Goal: Transaction & Acquisition: Purchase product/service

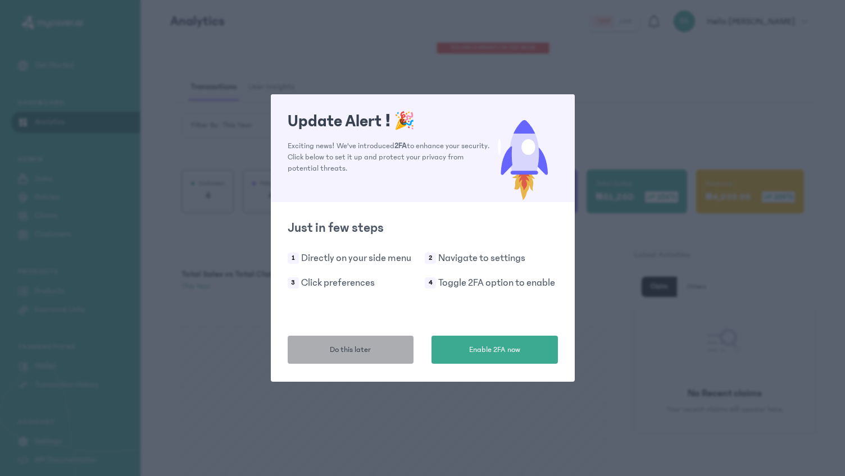
click at [380, 349] on button "Do this later" at bounding box center [351, 350] width 126 height 28
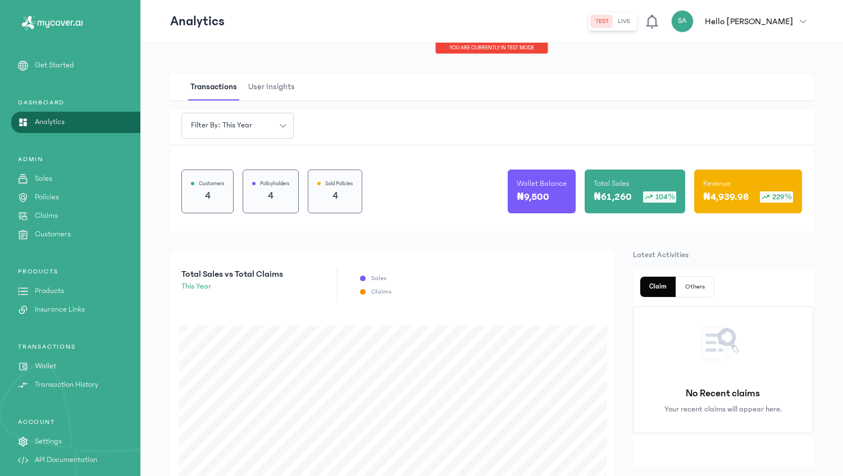
click at [51, 289] on p "Products" at bounding box center [49, 291] width 29 height 12
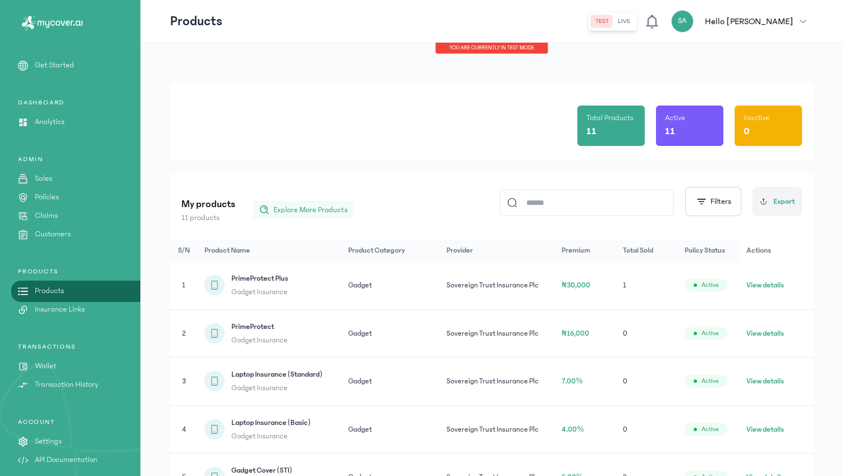
click at [317, 212] on span "Explore More Products" at bounding box center [310, 209] width 74 height 11
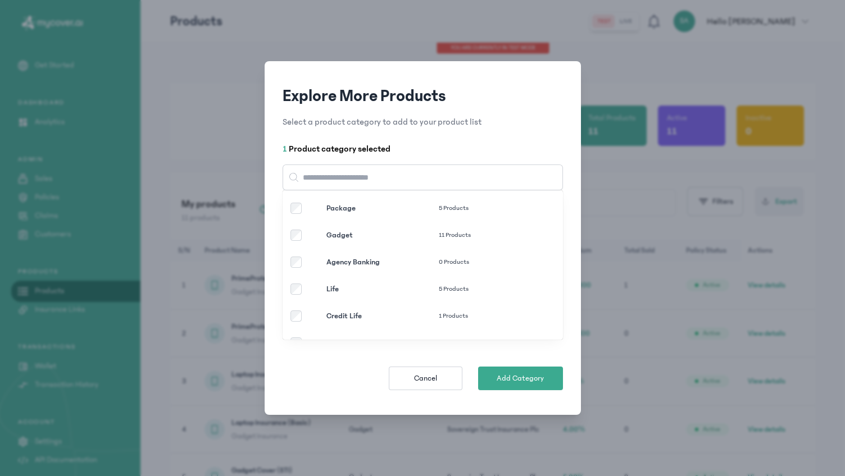
click at [333, 233] on p "Gadget" at bounding box center [382, 235] width 112 height 11
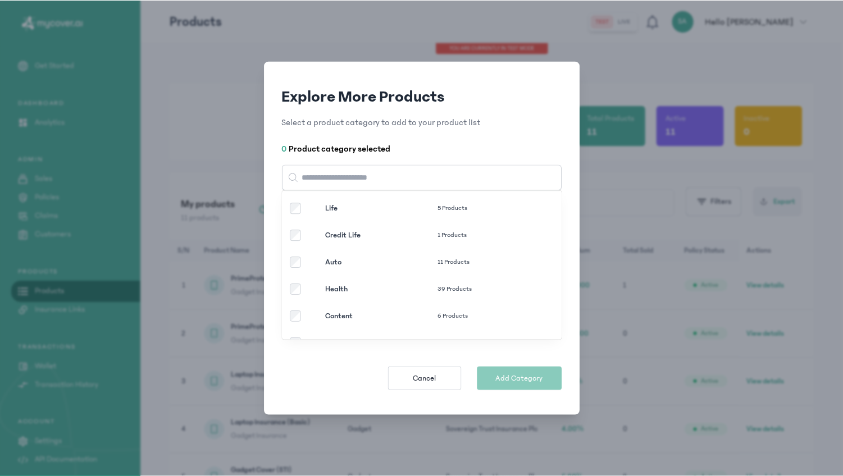
scroll to position [102, 0]
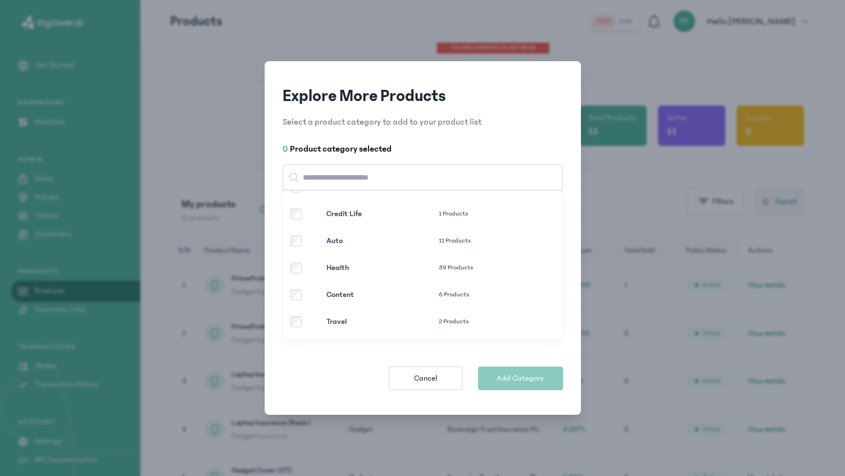
click at [334, 263] on p "Health" at bounding box center [382, 267] width 112 height 11
click at [513, 368] on button "Add Category" at bounding box center [520, 379] width 85 height 24
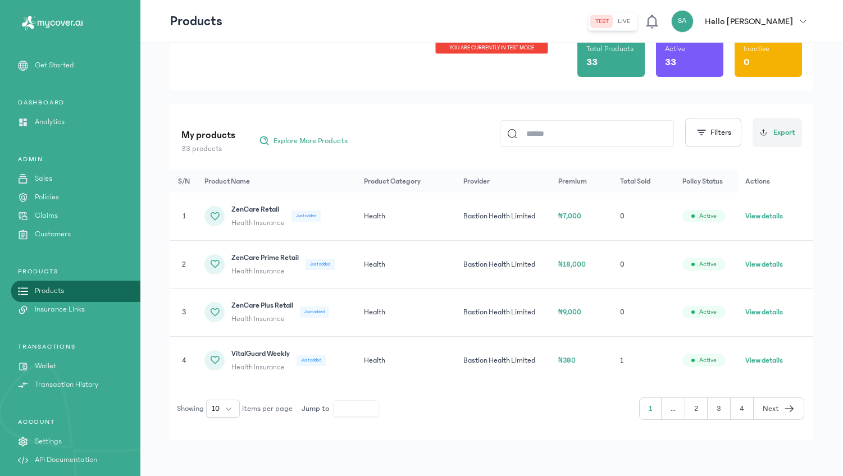
scroll to position [67, 0]
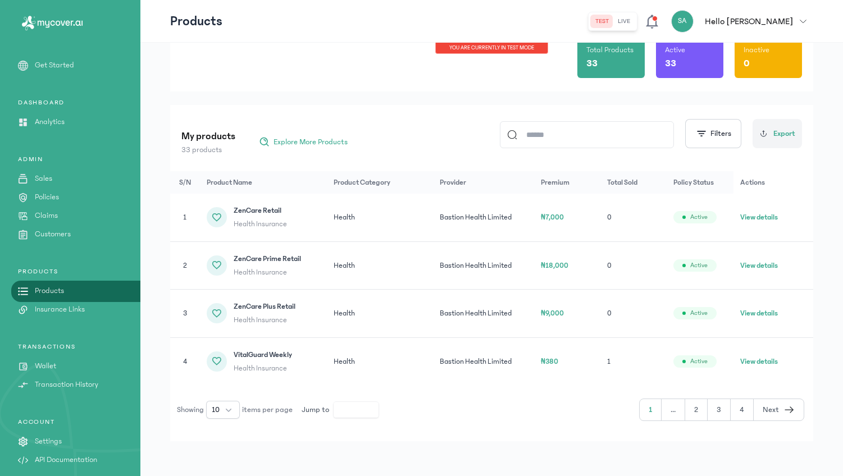
scroll to position [69, 0]
click at [600, 134] on input at bounding box center [591, 134] width 149 height 26
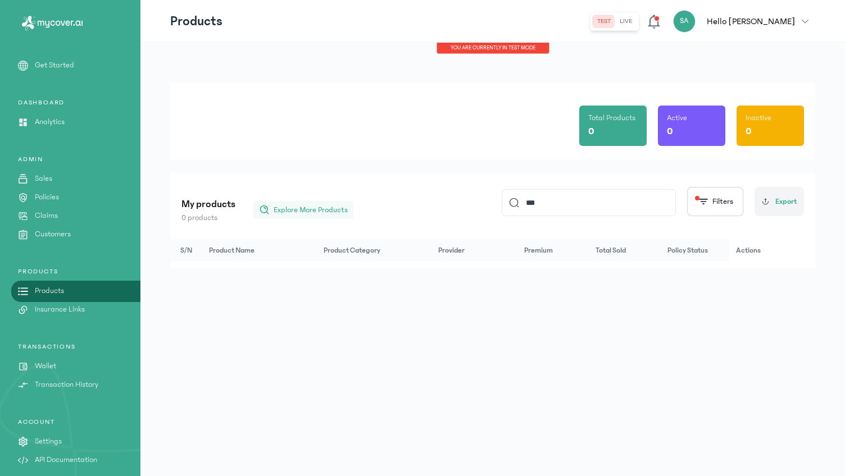
click at [282, 206] on span "Explore More Products" at bounding box center [310, 209] width 74 height 11
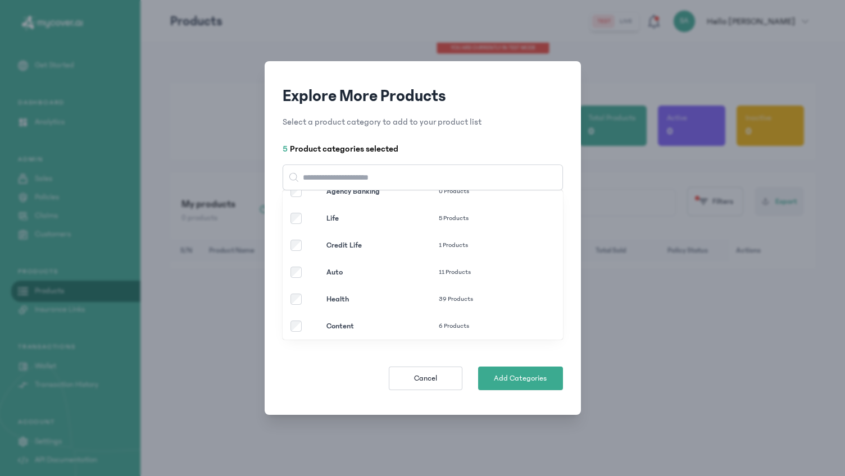
scroll to position [86, 0]
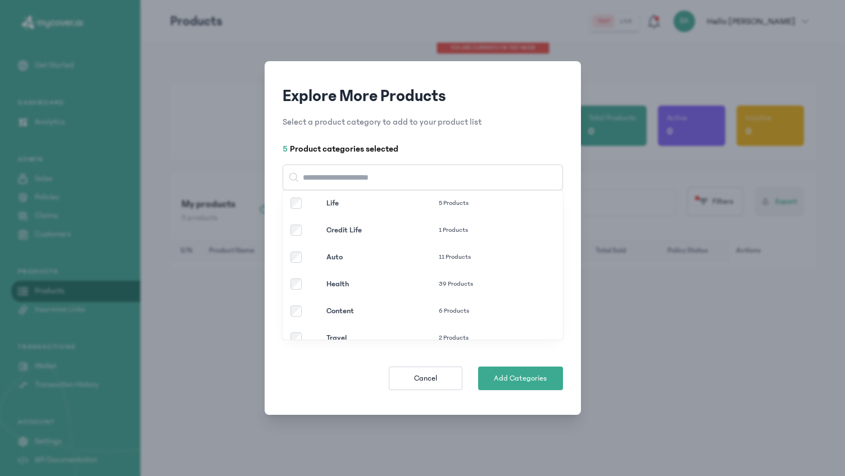
click at [302, 230] on div "Credit Life 1 Products" at bounding box center [406, 230] width 232 height 11
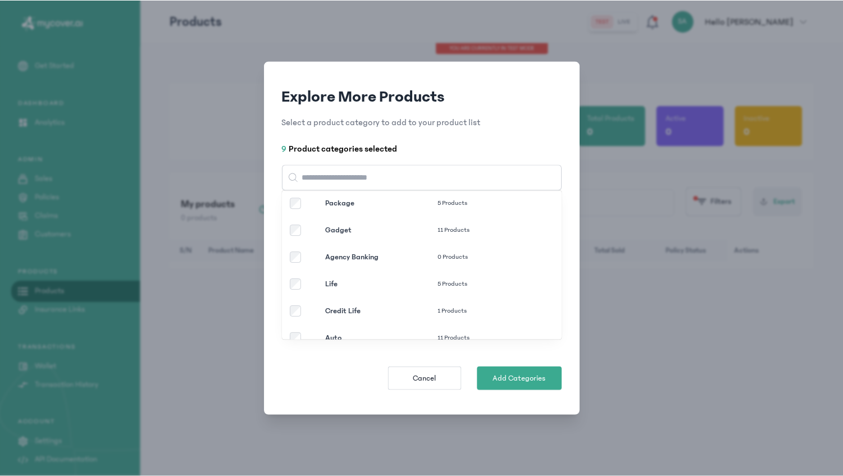
scroll to position [0, 0]
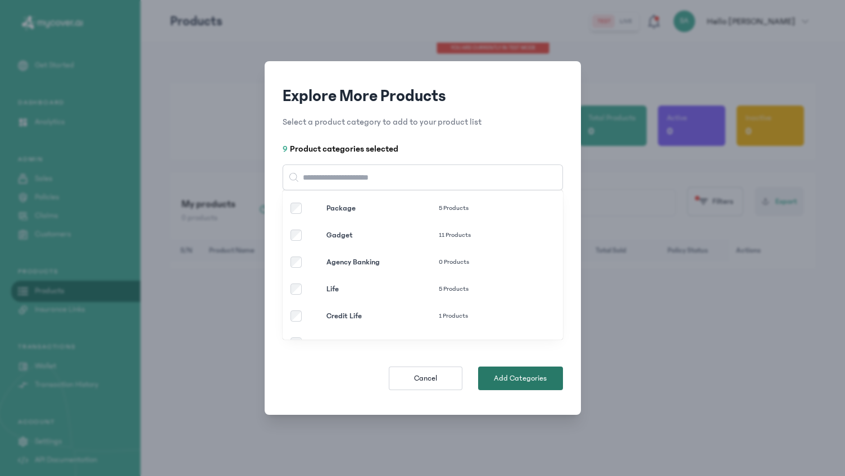
click at [494, 373] on span "Add Categories" at bounding box center [520, 378] width 53 height 11
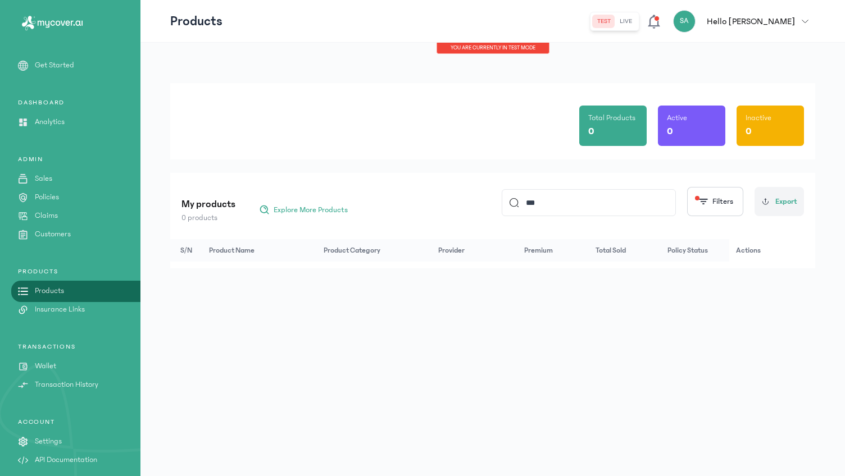
click at [558, 202] on input "***" at bounding box center [593, 203] width 149 height 26
type input "*"
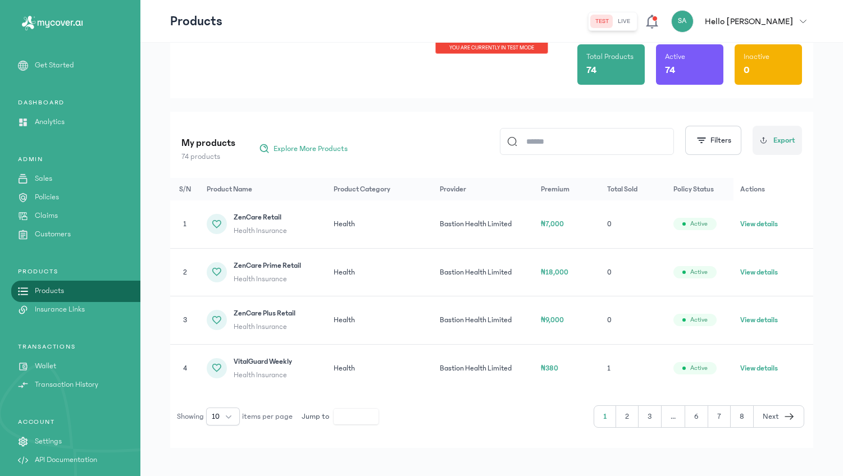
scroll to position [69, 0]
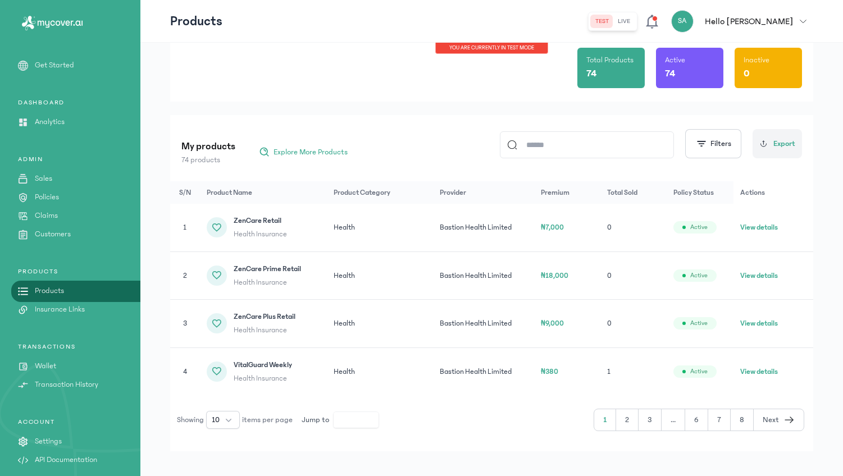
scroll to position [69, 0]
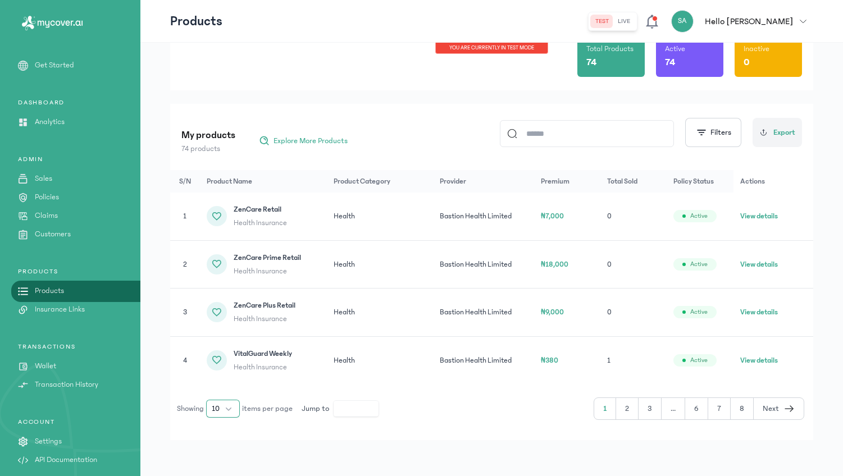
click at [222, 408] on button "10" at bounding box center [223, 409] width 34 height 18
click at [314, 437] on div "My products 74 products Explore More Products Filters Export S/N Product Name P…" at bounding box center [491, 272] width 643 height 336
click at [231, 406] on button "10" at bounding box center [223, 409] width 34 height 18
click at [213, 386] on span "100" at bounding box center [218, 383] width 12 height 11
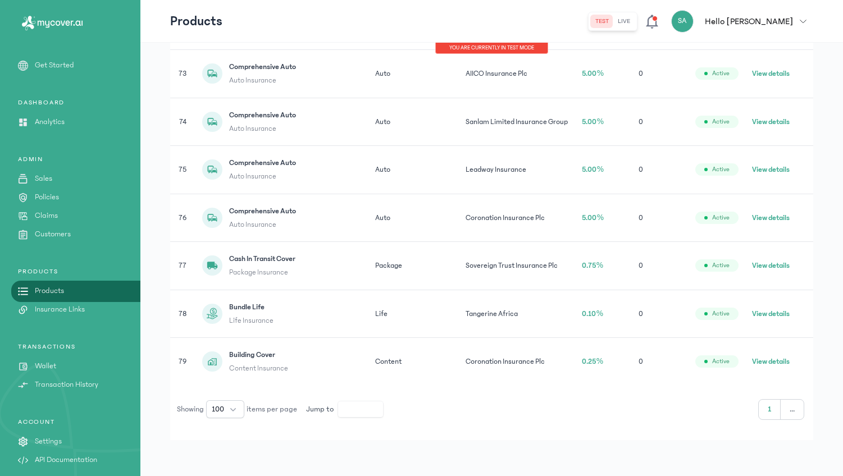
scroll to position [3680, 0]
click at [232, 406] on button "100" at bounding box center [225, 409] width 38 height 18
click at [223, 298] on li "10" at bounding box center [225, 295] width 34 height 18
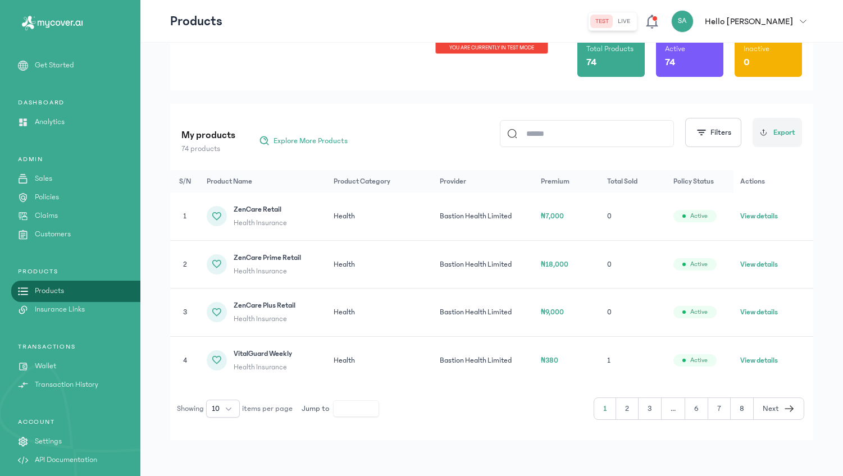
scroll to position [69, 0]
click at [638, 408] on button "2" at bounding box center [649, 408] width 23 height 21
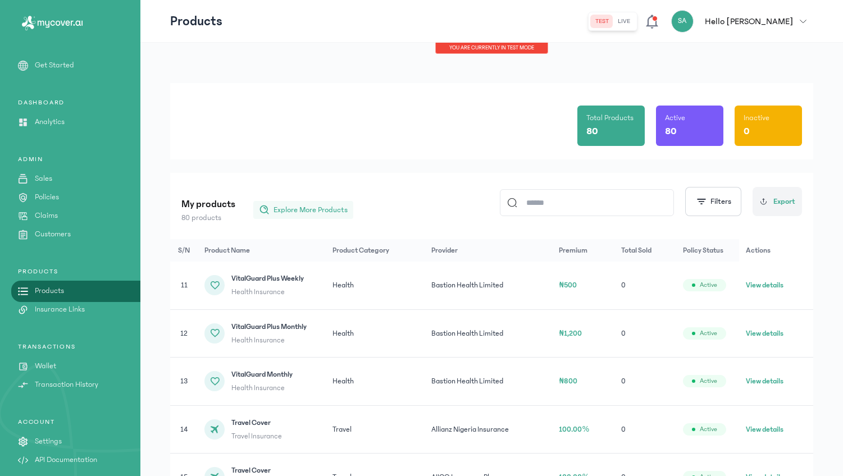
click at [272, 214] on button "Explore More Products" at bounding box center [303, 210] width 100 height 18
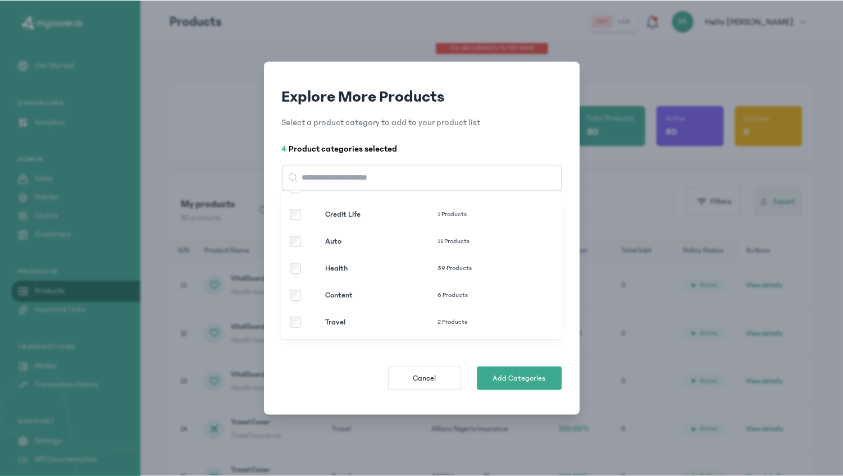
scroll to position [102, 0]
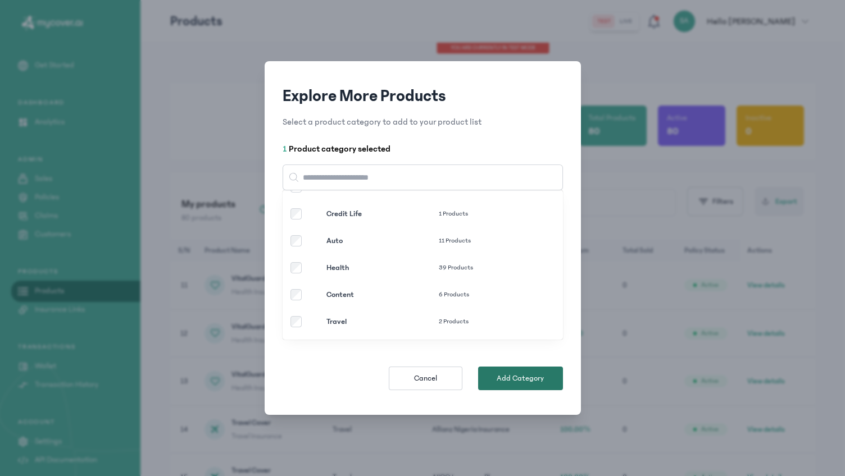
click at [554, 370] on button "Add Category" at bounding box center [520, 379] width 85 height 24
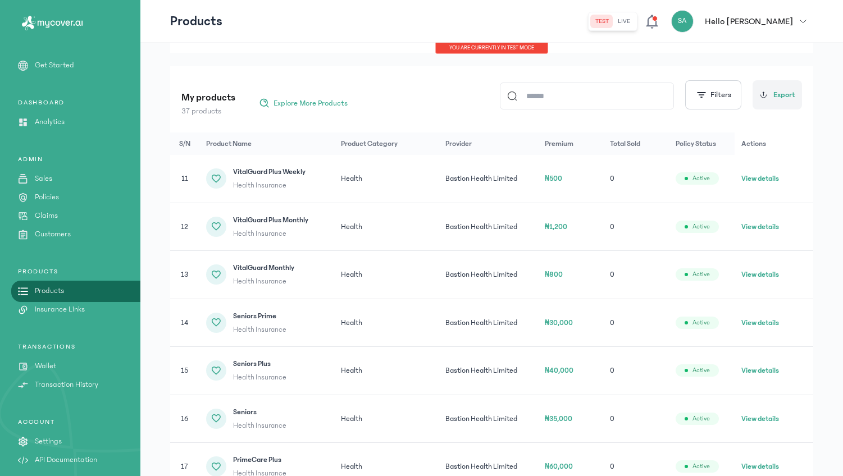
scroll to position [261, 0]
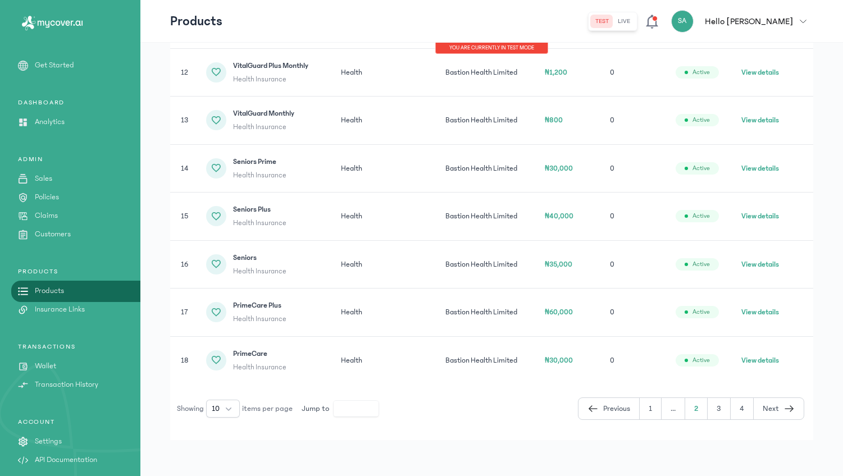
click at [731, 408] on button "3" at bounding box center [742, 408] width 23 height 21
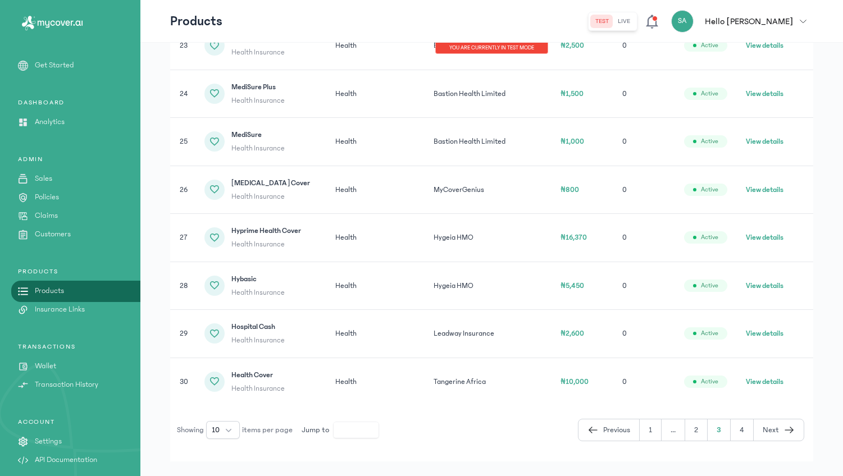
scroll to position [357, 0]
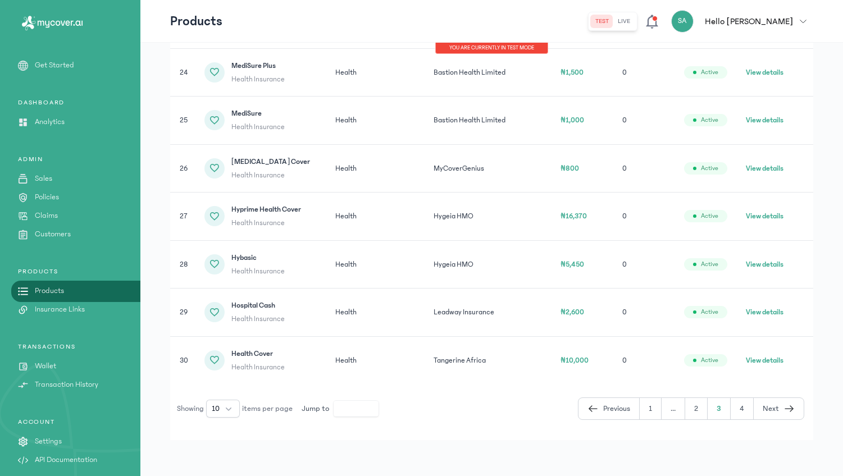
click at [754, 414] on button "4" at bounding box center [779, 408] width 50 height 21
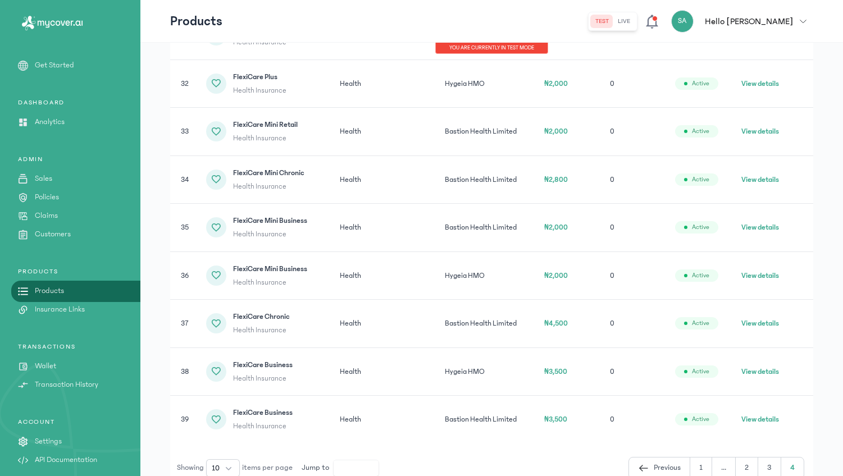
scroll to position [259, 0]
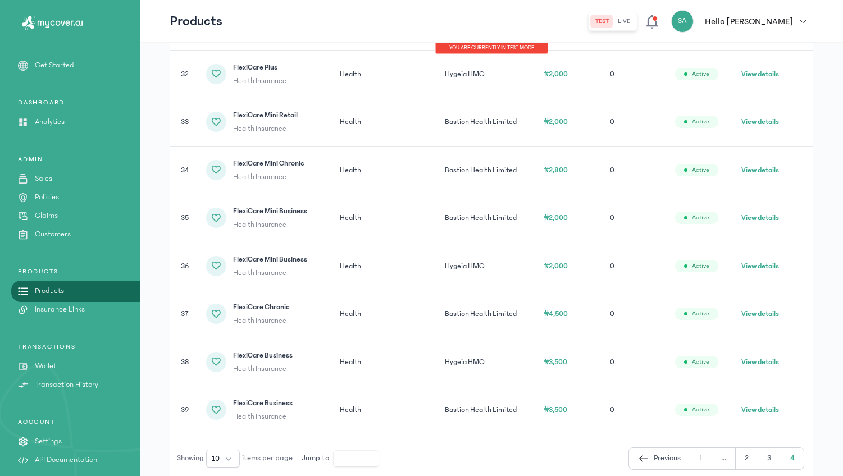
click at [756, 314] on button "View details" at bounding box center [760, 313] width 38 height 11
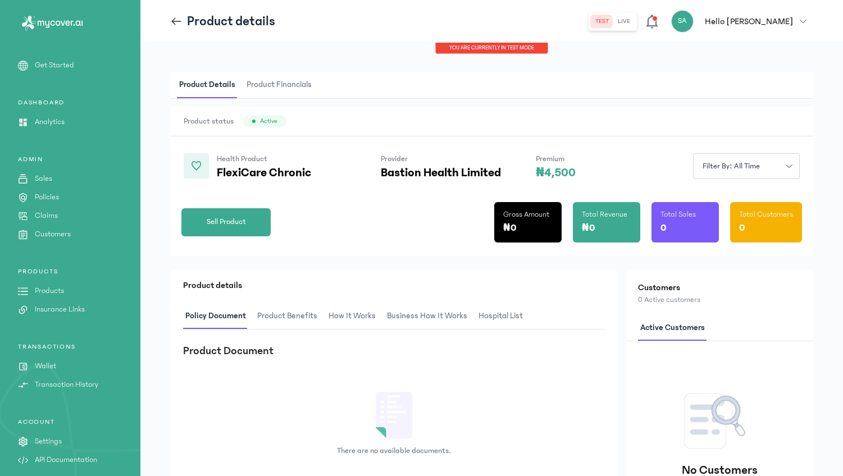
click at [175, 20] on icon at bounding box center [176, 21] width 12 height 12
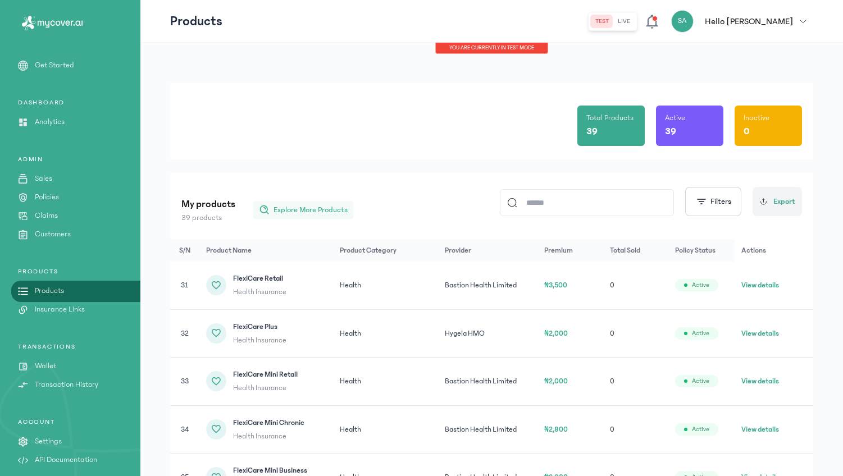
click at [300, 210] on span "Explore More Products" at bounding box center [310, 209] width 74 height 11
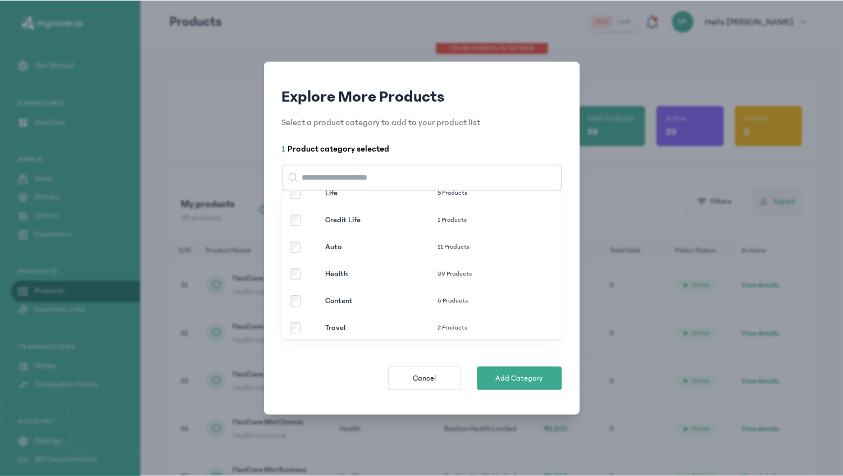
scroll to position [102, 0]
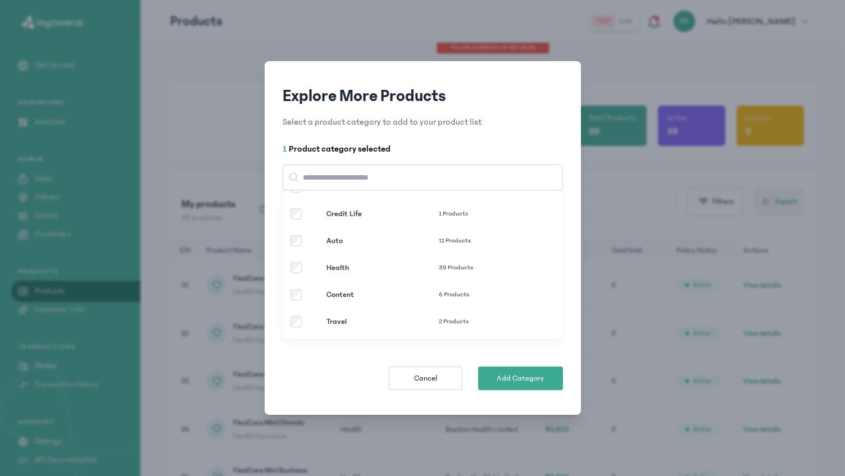
click at [177, 148] on div "Explore More Products Select a product category to add to your product list 1 P…" at bounding box center [422, 238] width 845 height 476
click at [407, 380] on button "Cancel" at bounding box center [426, 379] width 74 height 24
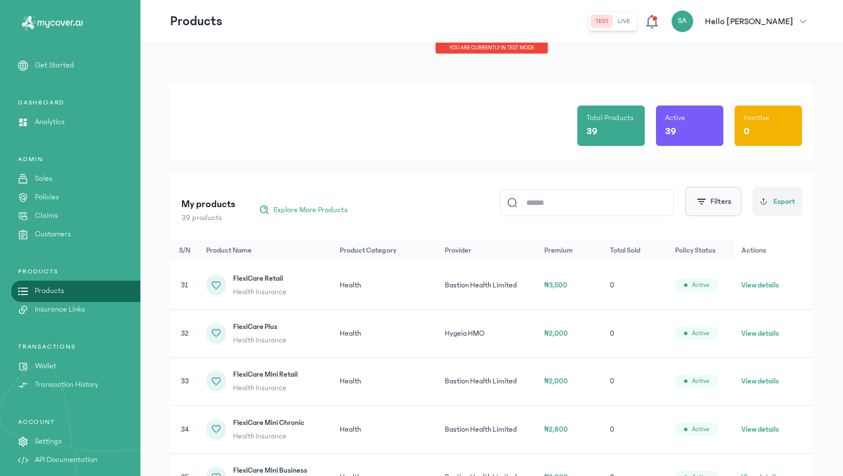
click at [720, 210] on button "Filters" at bounding box center [713, 201] width 56 height 29
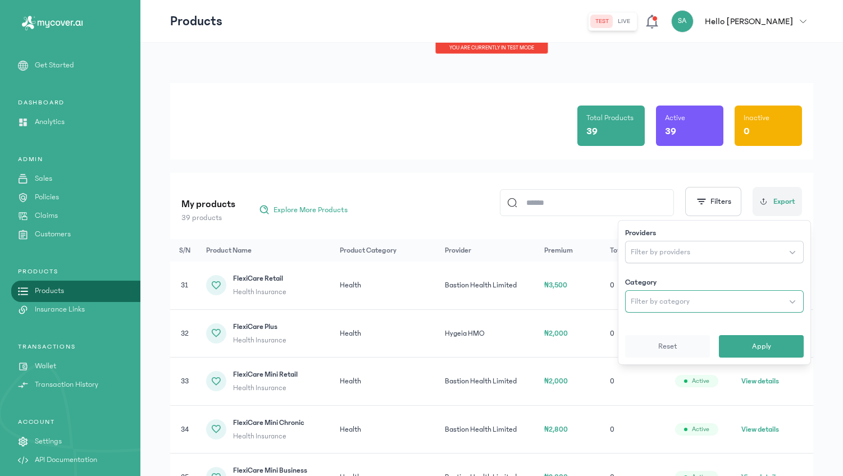
click at [692, 299] on button "Filter by category" at bounding box center [714, 301] width 179 height 22
click at [659, 254] on span "Filter by providers" at bounding box center [661, 252] width 60 height 11
type input "***"
click at [729, 335] on button "Apply" at bounding box center [761, 346] width 85 height 22
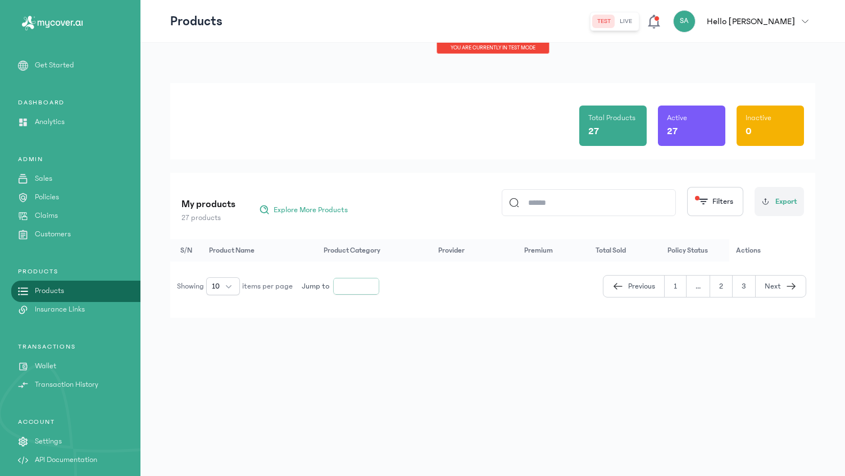
click at [355, 282] on input "*" at bounding box center [356, 287] width 45 height 16
type input "*"
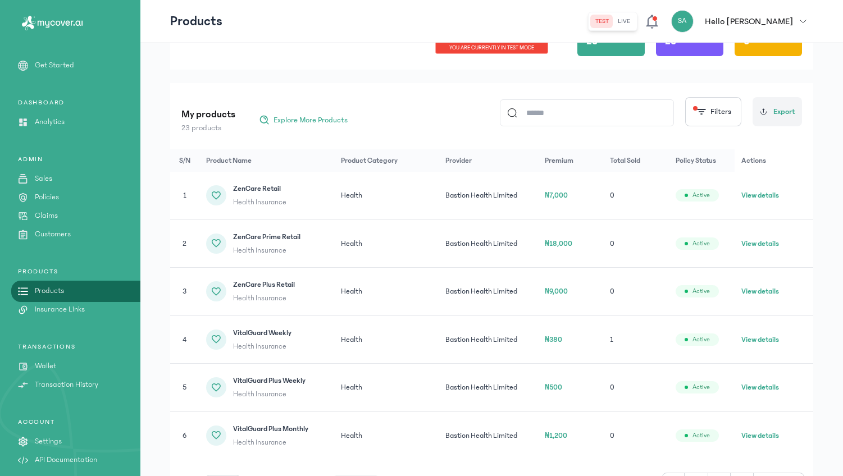
scroll to position [165, 0]
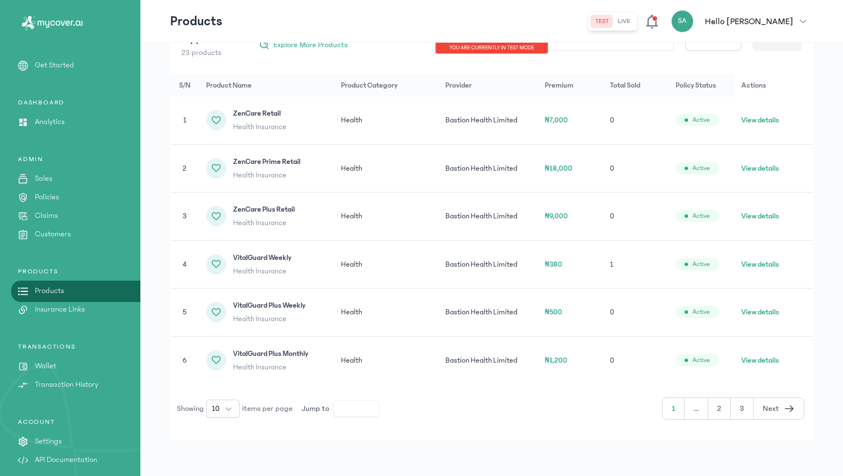
click at [731, 406] on button "2" at bounding box center [742, 408] width 23 height 21
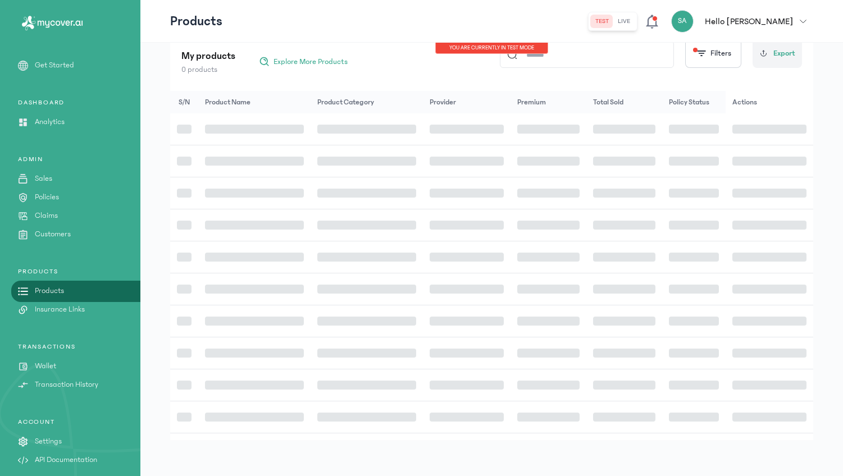
scroll to position [148, 0]
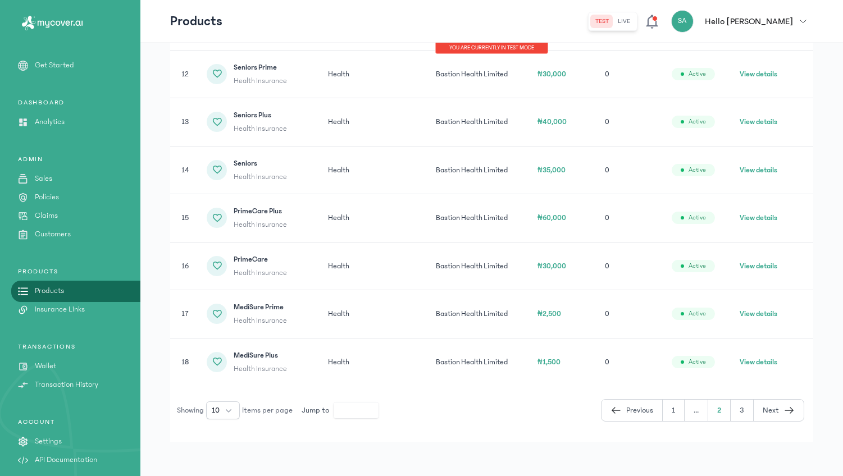
scroll to position [261, 0]
click at [754, 404] on button "3" at bounding box center [779, 408] width 50 height 21
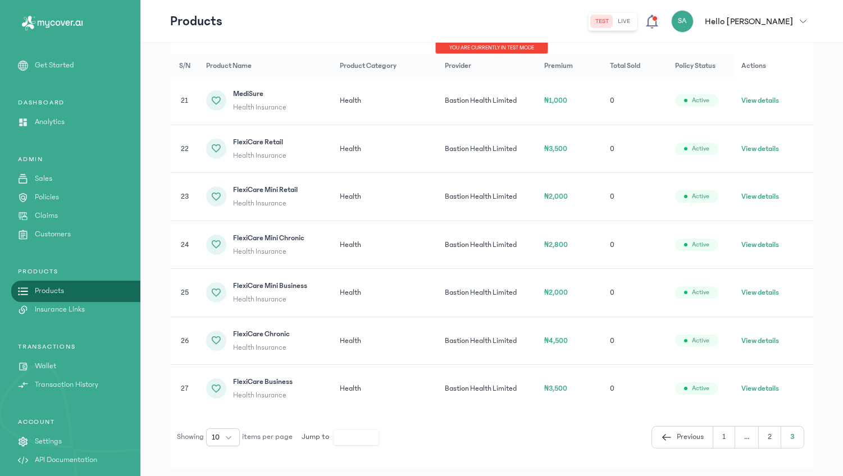
scroll to position [186, 0]
drag, startPoint x: 306, startPoint y: 238, endPoint x: 232, endPoint y: 239, distance: 74.1
click at [232, 239] on div "FlexiCare Mini Chronic Health Insurance" at bounding box center [266, 243] width 120 height 25
copy span "FlexiCare Mini Chronic"
click at [451, 326] on td "Bastion Health Limited" at bounding box center [487, 340] width 99 height 48
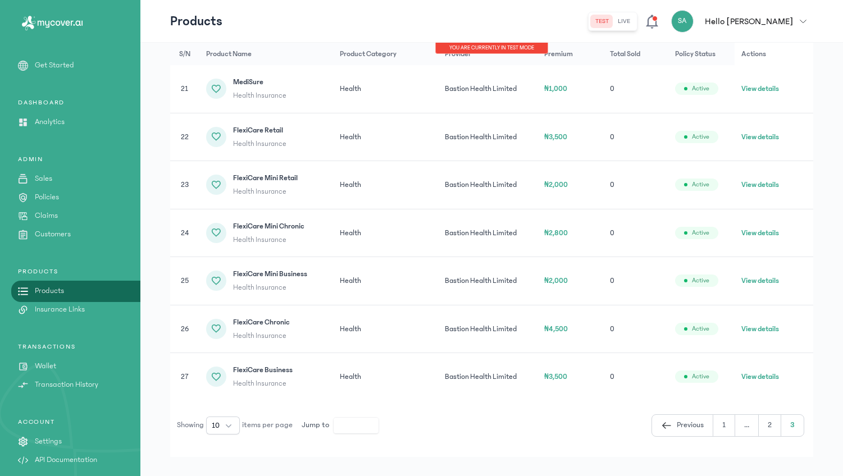
scroll to position [194, 0]
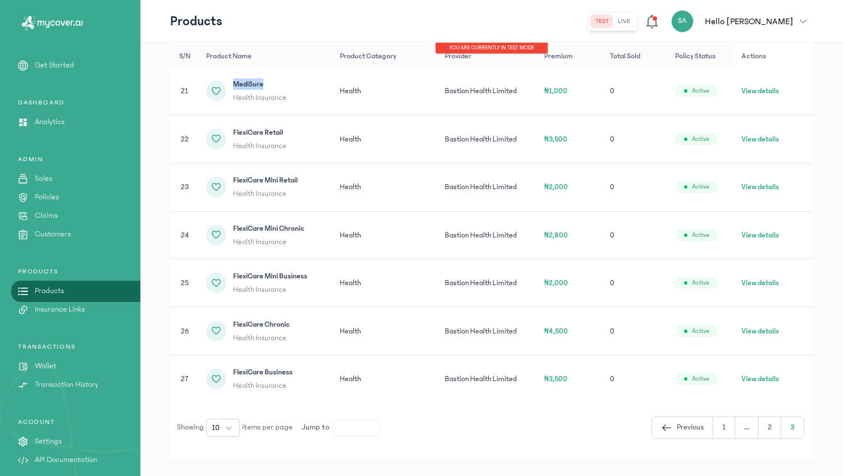
drag, startPoint x: 234, startPoint y: 85, endPoint x: 274, endPoint y: 84, distance: 39.9
click at [274, 84] on span "MediSure" at bounding box center [259, 84] width 53 height 11
click at [291, 131] on div "FlexiCare Retail Health Insurance" at bounding box center [266, 139] width 120 height 25
drag, startPoint x: 296, startPoint y: 132, endPoint x: 223, endPoint y: 134, distance: 72.5
click at [223, 134] on div "FlexiCare Retail Health Insurance" at bounding box center [266, 139] width 120 height 25
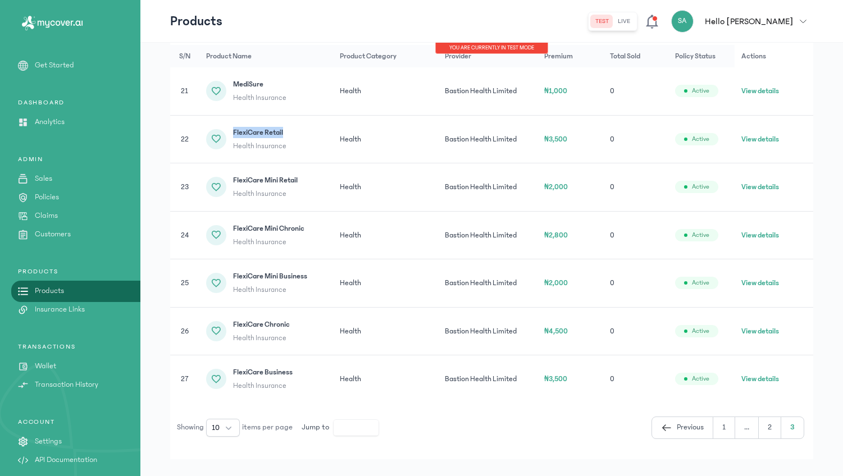
click at [279, 138] on span "FlexiCare Retail" at bounding box center [259, 132] width 53 height 11
drag, startPoint x: 296, startPoint y: 136, endPoint x: 232, endPoint y: 132, distance: 64.2
click at [232, 132] on div "FlexiCare Retail Health Insurance" at bounding box center [266, 139] width 120 height 25
drag, startPoint x: 232, startPoint y: 179, endPoint x: 295, endPoint y: 171, distance: 63.4
click at [603, 171] on td "FlexiCare Mini Retail Health Insurance" at bounding box center [636, 187] width 66 height 48
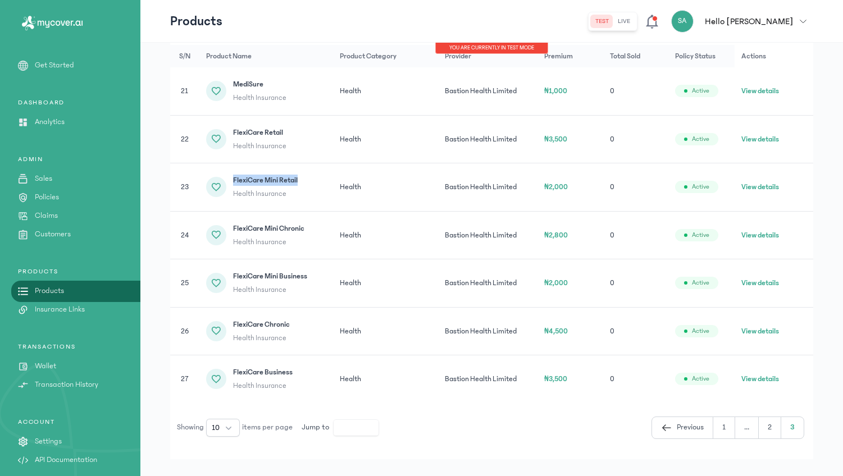
drag, startPoint x: 306, startPoint y: 181, endPoint x: 228, endPoint y: 185, distance: 78.2
click at [228, 185] on div "FlexiCare Mini Retail Health Insurance" at bounding box center [266, 187] width 120 height 25
click at [603, 171] on td "FlexiCare Mini Retail Health Insurance" at bounding box center [636, 187] width 66 height 48
click at [247, 191] on span "Health Insurance" at bounding box center [265, 193] width 65 height 11
drag, startPoint x: 232, startPoint y: 177, endPoint x: 309, endPoint y: 176, distance: 76.9
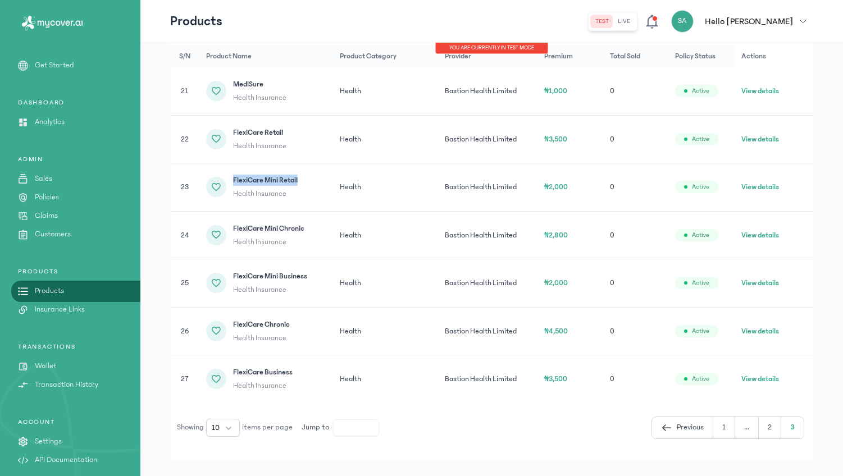
click at [309, 176] on div "FlexiCare Mini Retail Health Insurance" at bounding box center [266, 187] width 120 height 25
click at [314, 194] on div "FlexiCare Mini Retail Health Insurance" at bounding box center [266, 187] width 120 height 25
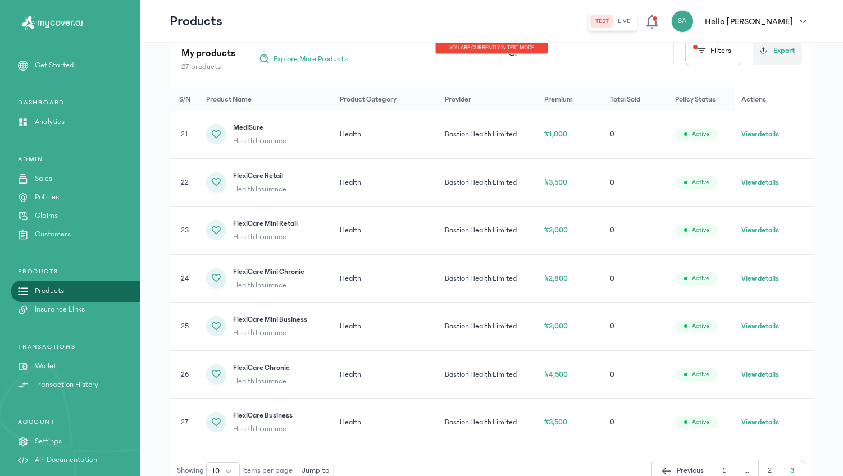
scroll to position [171, 0]
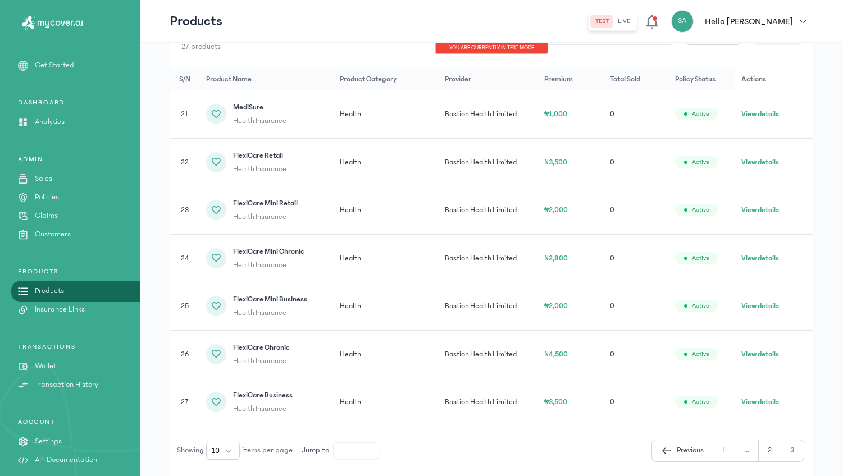
click at [369, 252] on td "Health" at bounding box center [385, 258] width 105 height 48
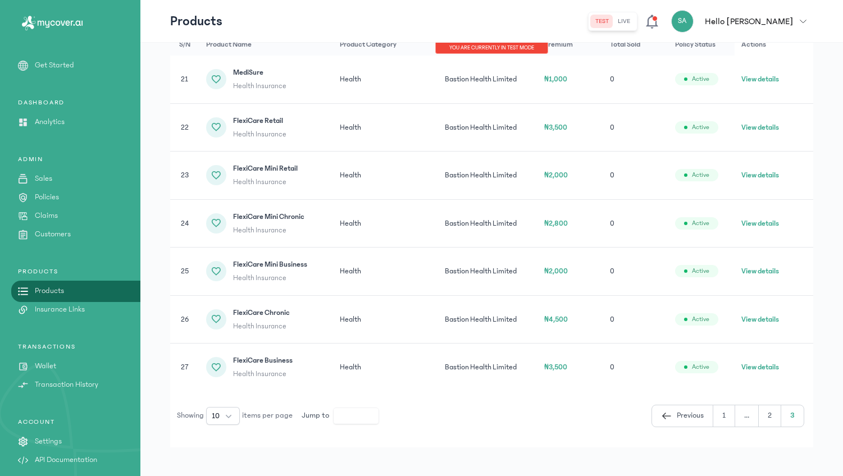
scroll to position [213, 0]
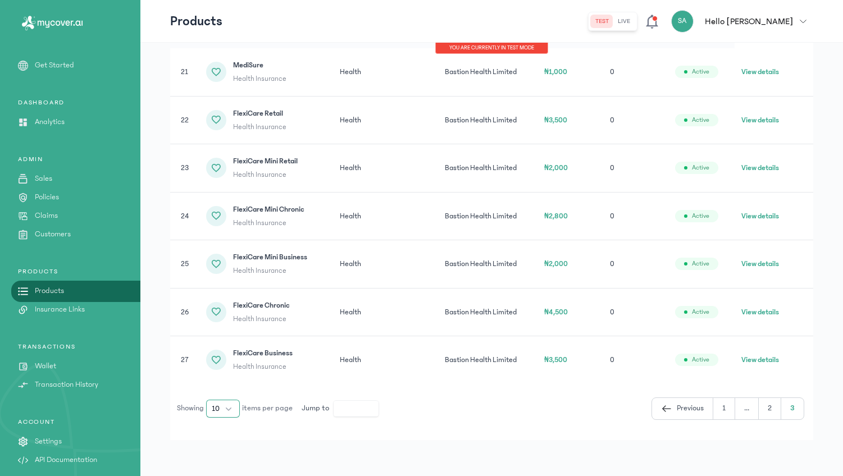
click at [231, 407] on button "10" at bounding box center [223, 409] width 34 height 18
click at [735, 408] on button "1" at bounding box center [747, 408] width 24 height 21
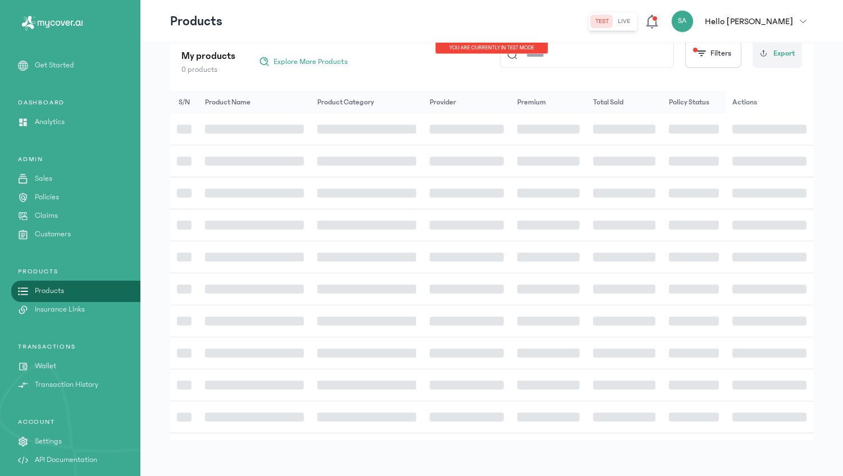
scroll to position [165, 0]
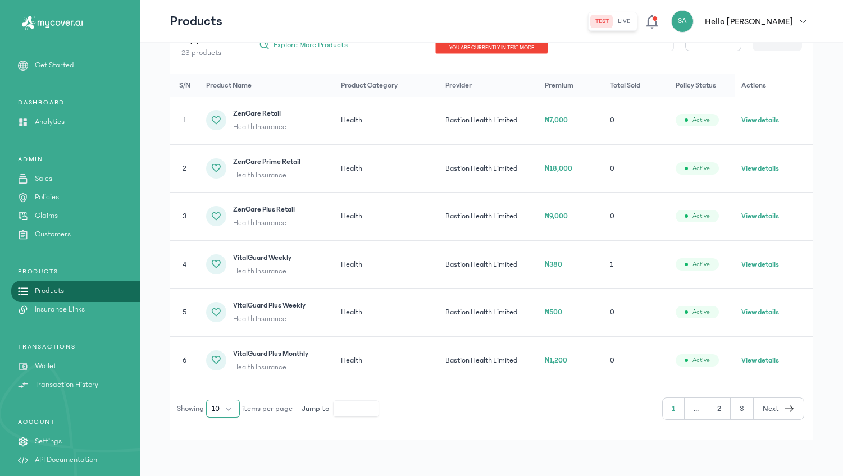
click at [226, 412] on button "10" at bounding box center [223, 409] width 34 height 18
click at [218, 389] on span "100" at bounding box center [218, 383] width 12 height 11
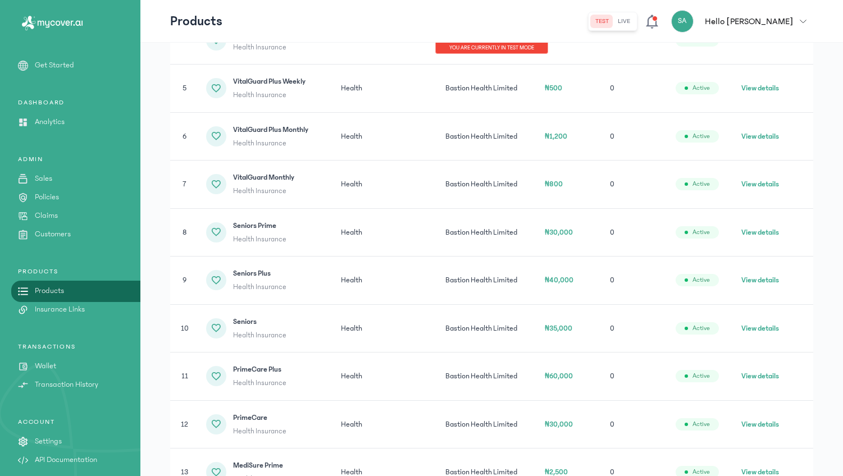
scroll to position [412, 0]
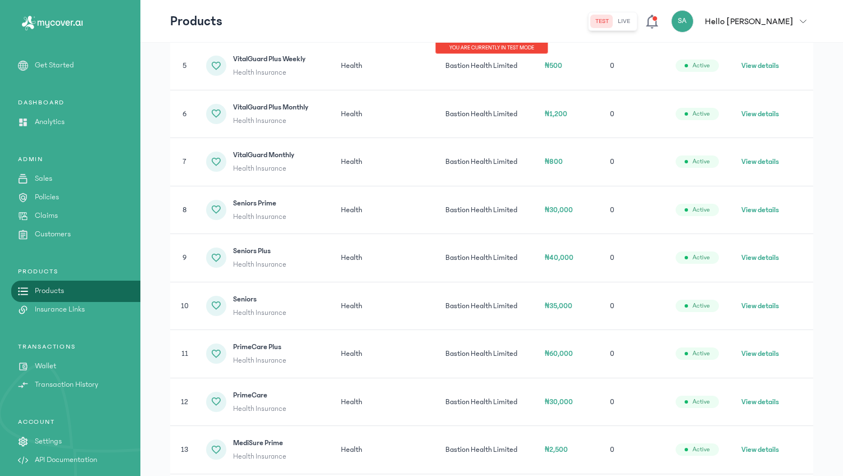
click at [771, 308] on button "View details" at bounding box center [760, 305] width 38 height 11
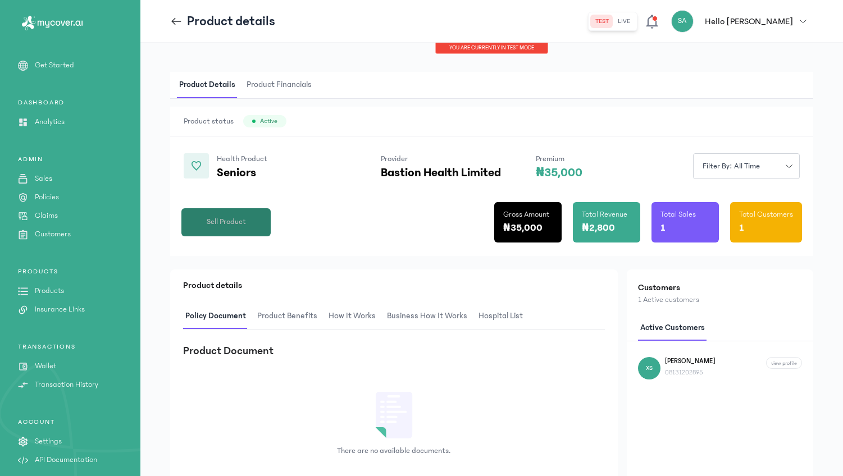
click at [264, 228] on button "Sell Product" at bounding box center [225, 222] width 89 height 28
